Goal: Check status

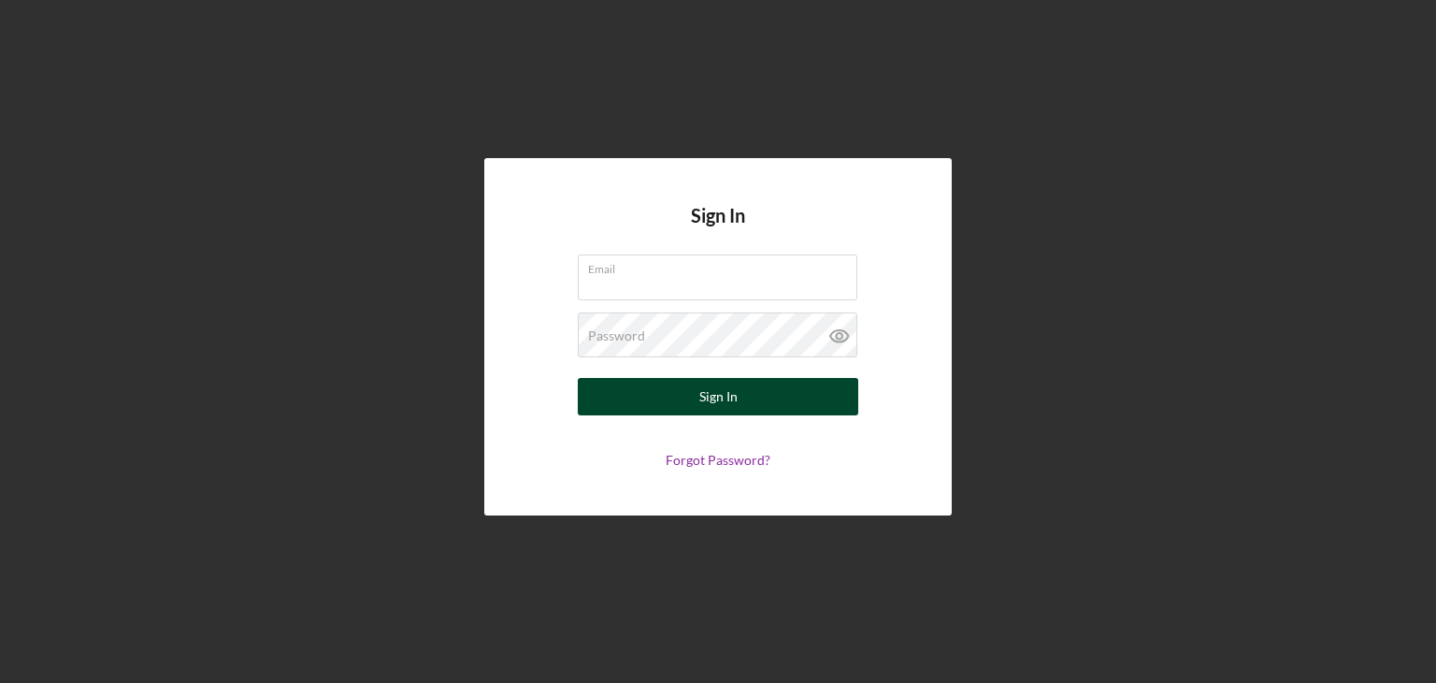
type input "[PERSON_NAME][EMAIL_ADDRESS][DOMAIN_NAME]"
click at [742, 404] on button "Sign In" at bounding box center [718, 396] width 281 height 37
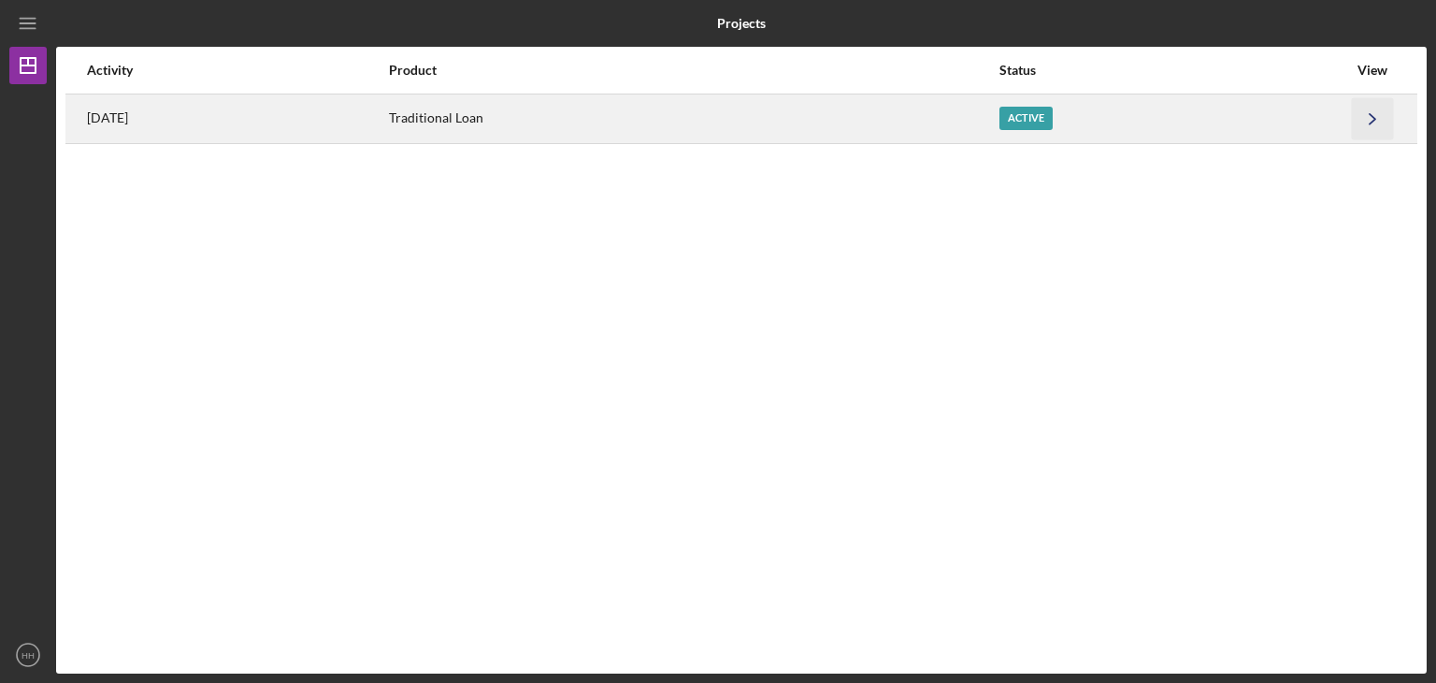
click at [1371, 120] on icon "Icon/Navigate" at bounding box center [1373, 118] width 42 height 42
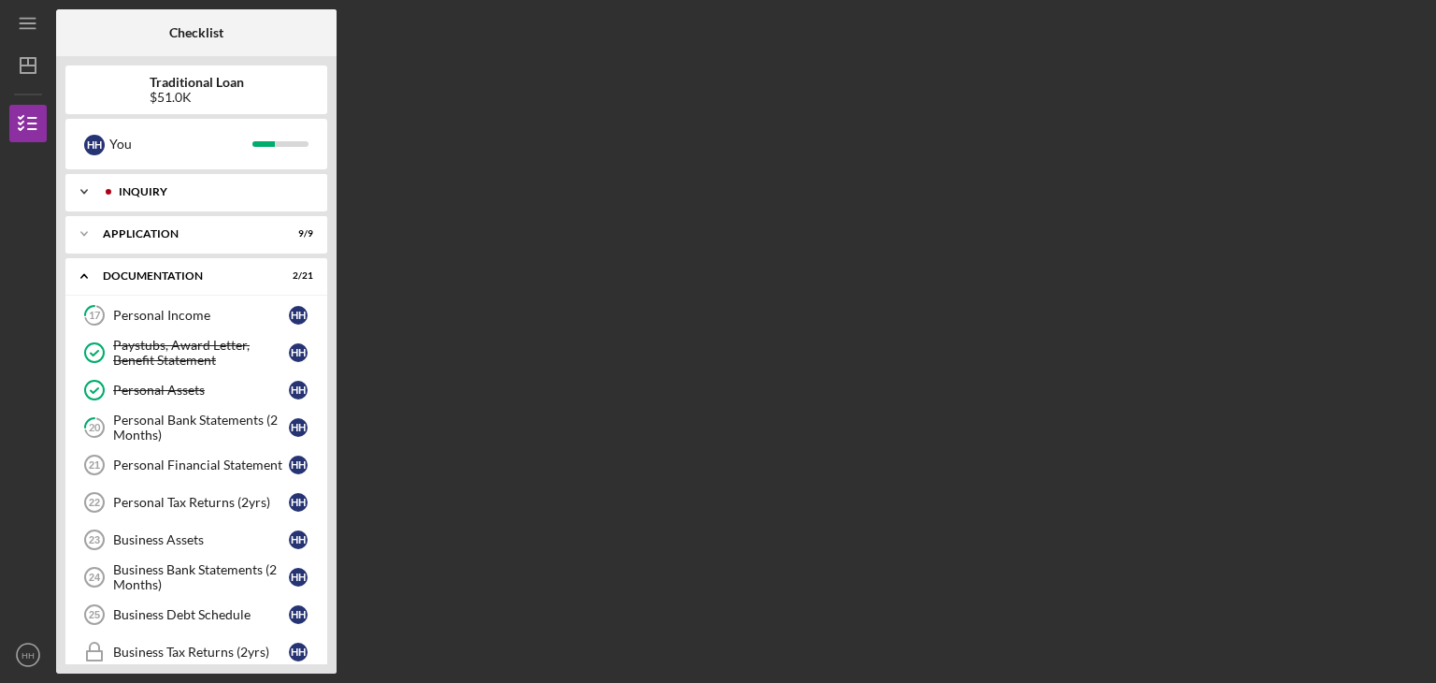
click at [203, 182] on div "Icon/Expander Inquiry 9 / 9" at bounding box center [196, 191] width 262 height 37
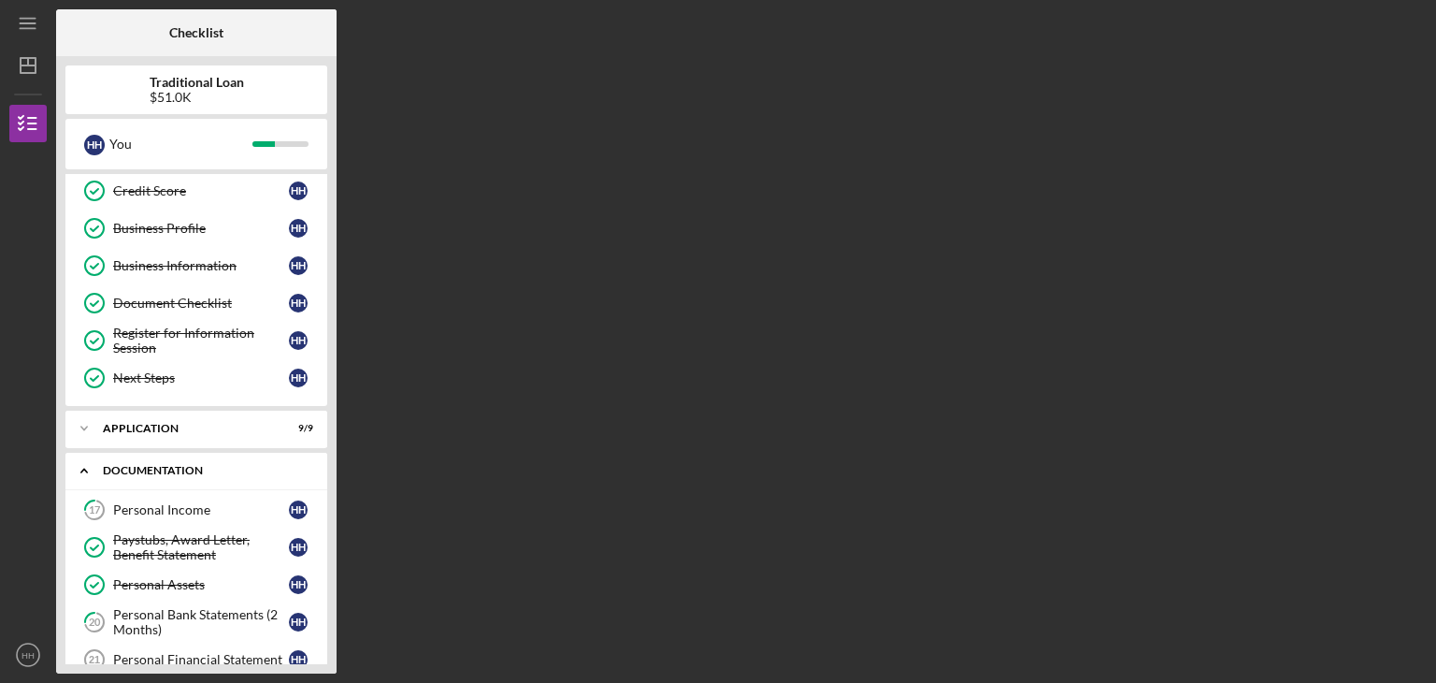
scroll to position [164, 0]
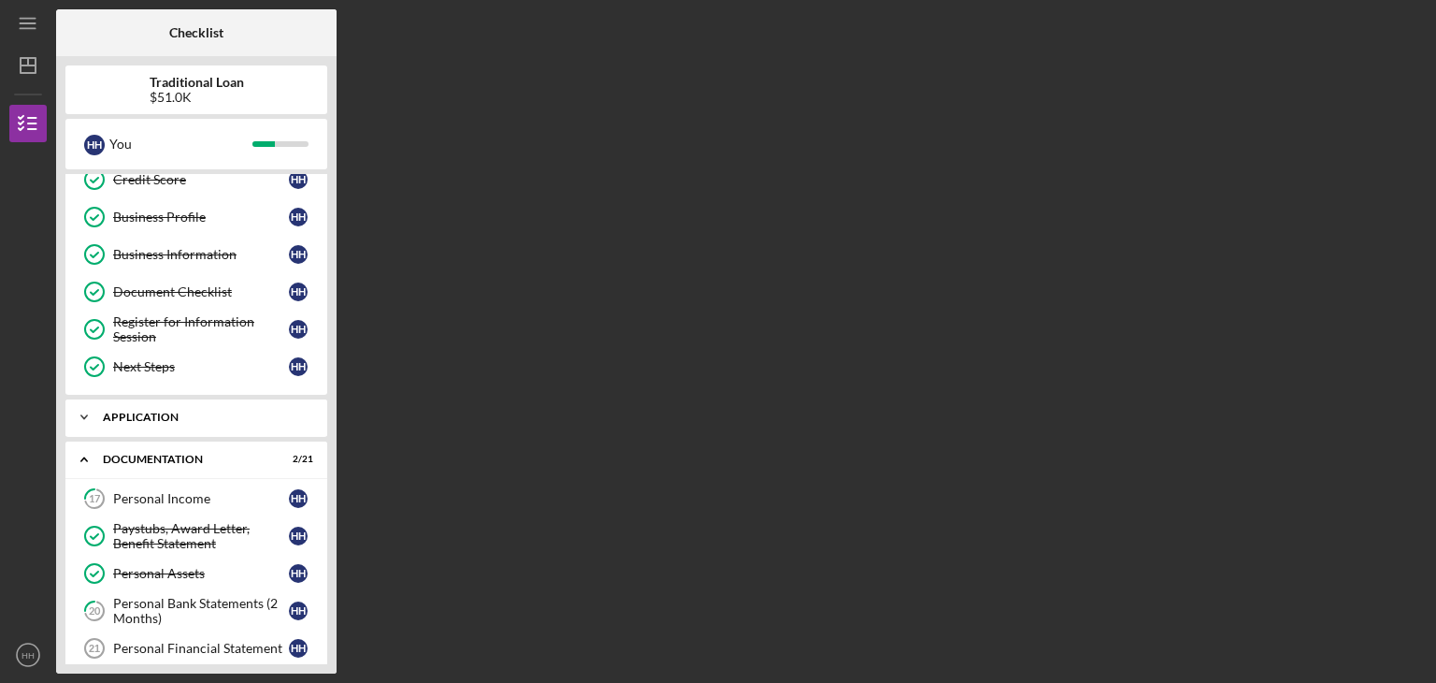
click at [180, 416] on div "Application" at bounding box center [203, 416] width 201 height 11
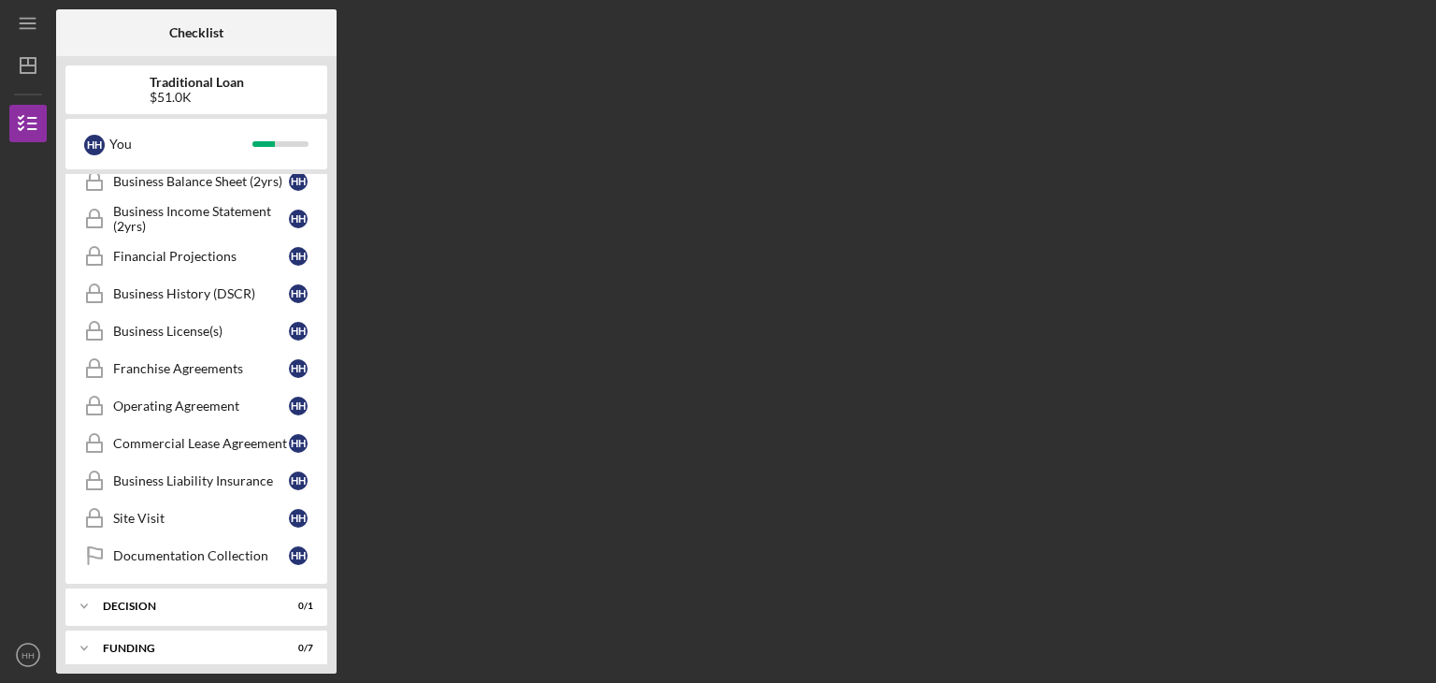
scroll to position [1242, 0]
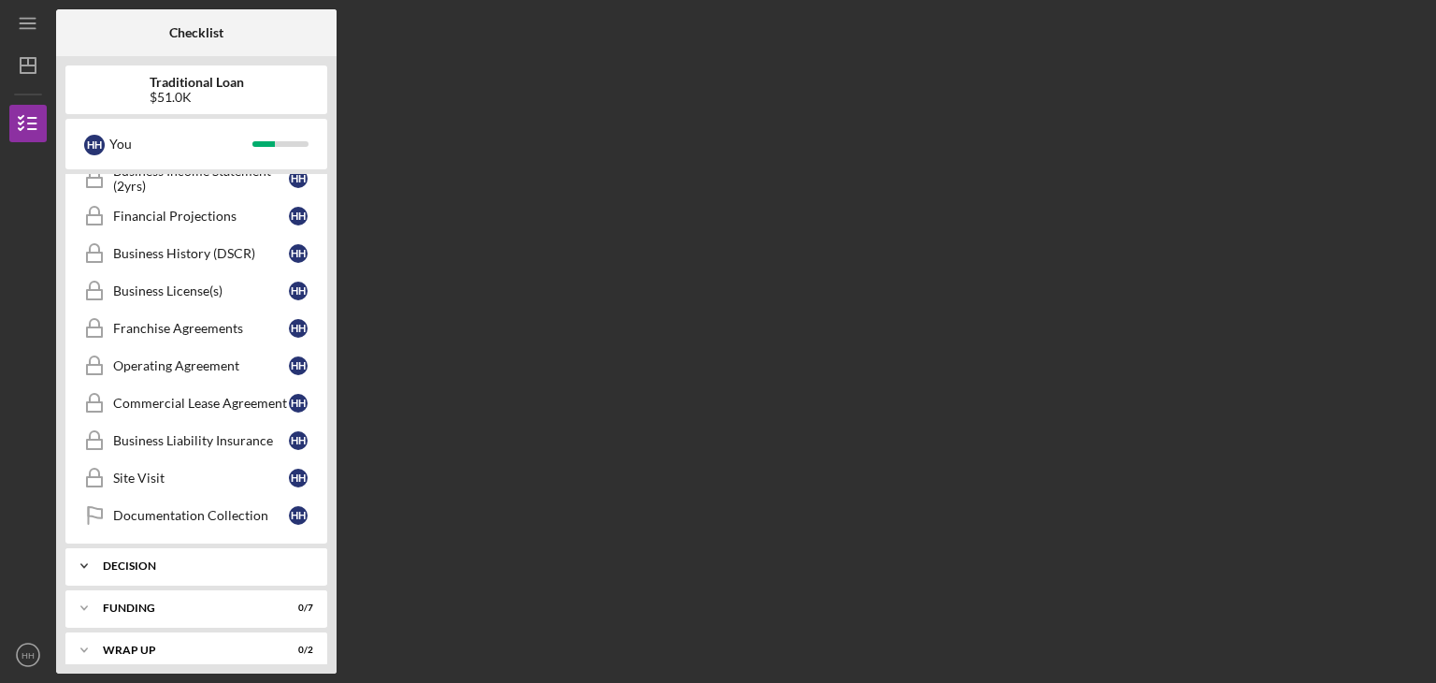
click at [211, 560] on div "Decision" at bounding box center [203, 565] width 201 height 11
click at [187, 650] on div "Funding" at bounding box center [203, 655] width 201 height 11
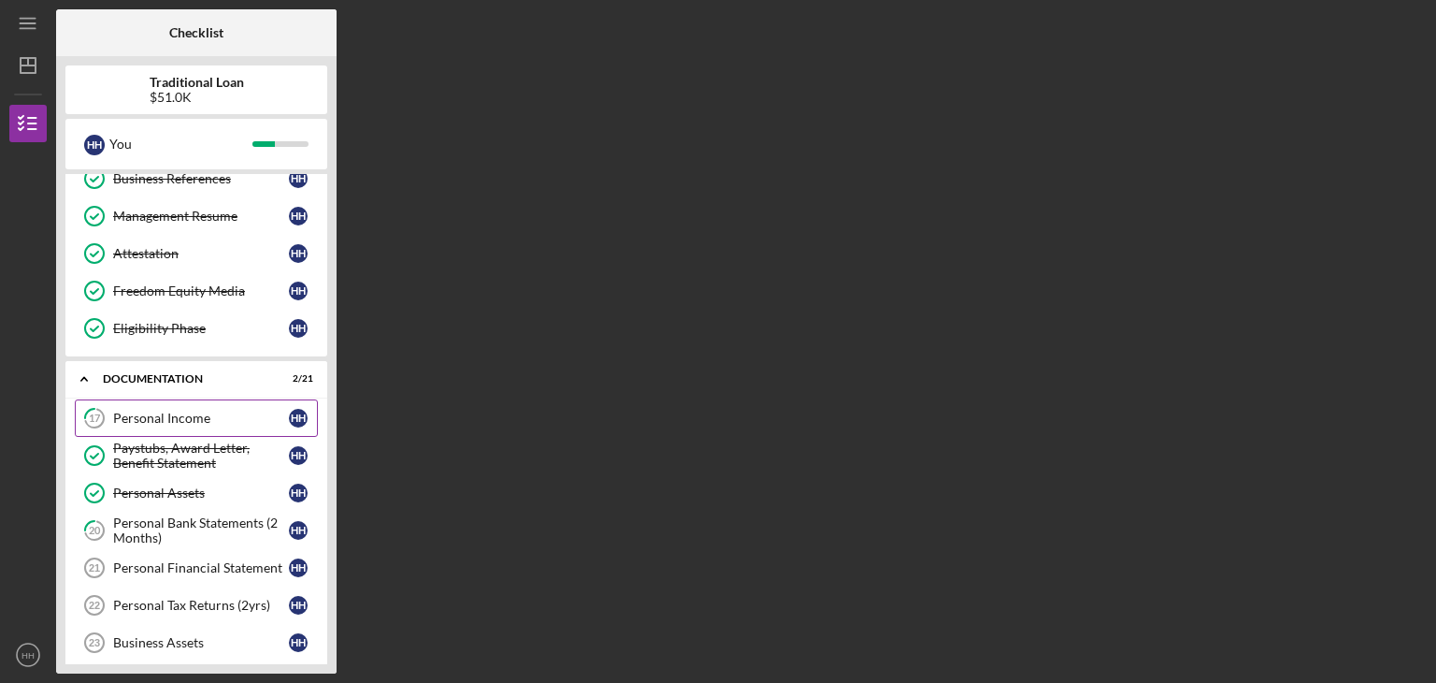
scroll to position [584, 0]
